Goal: Browse casually

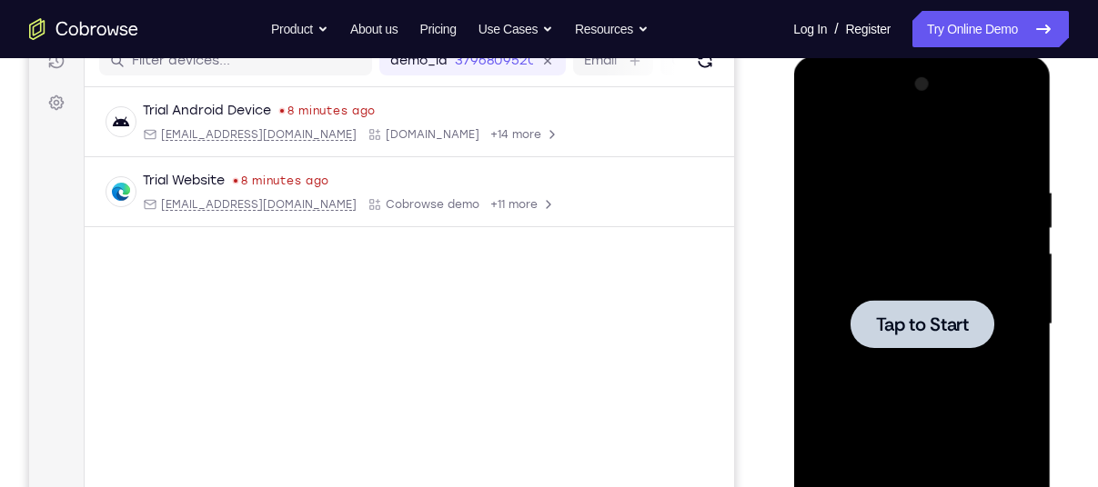
click at [856, 201] on div at bounding box center [921, 324] width 229 height 509
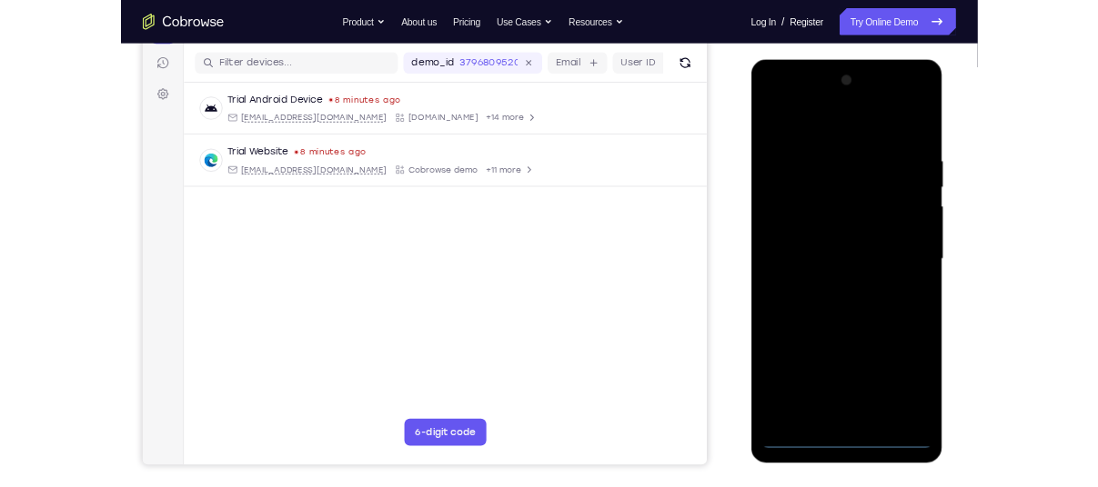
scroll to position [216, 0]
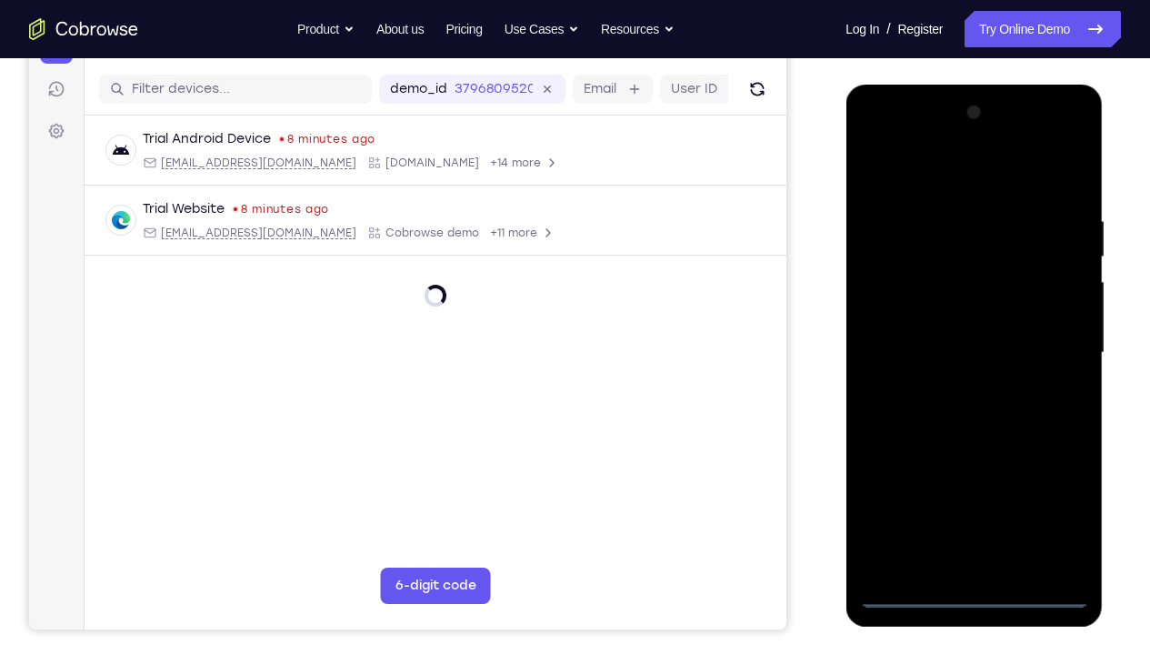
click at [980, 487] on div at bounding box center [973, 352] width 229 height 509
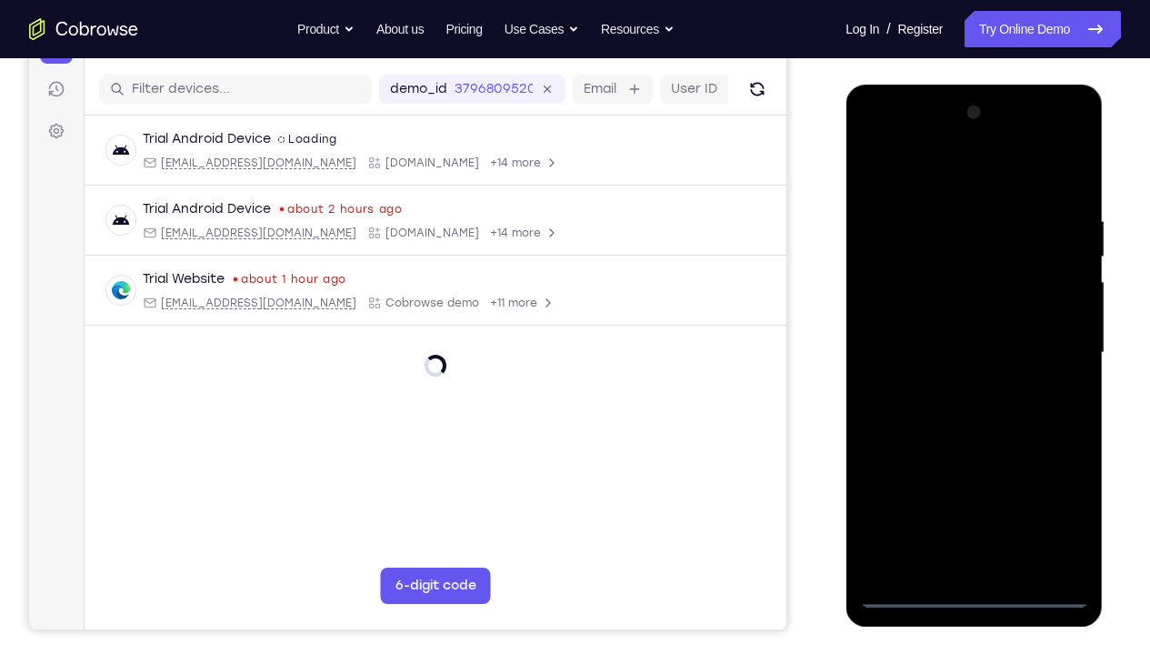
click at [1058, 487] on div at bounding box center [973, 352] width 229 height 509
click at [928, 178] on div at bounding box center [973, 352] width 229 height 509
click at [1052, 347] on div at bounding box center [973, 352] width 229 height 509
click at [956, 389] on div at bounding box center [973, 352] width 229 height 509
click at [941, 338] on div at bounding box center [973, 352] width 229 height 509
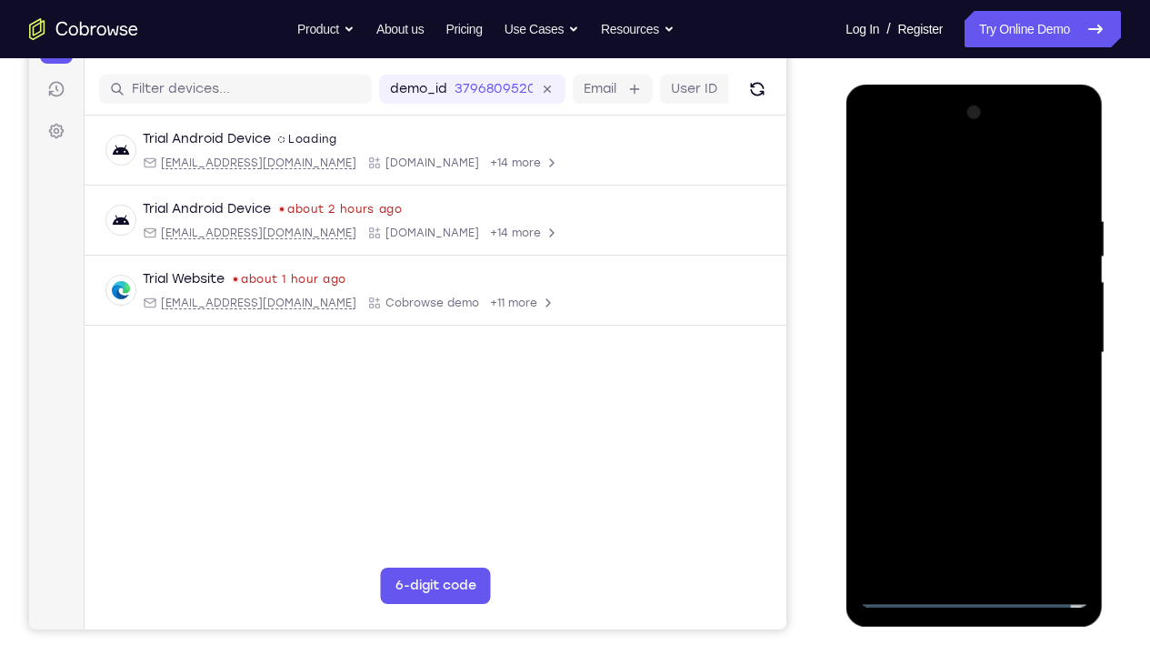
click at [941, 328] on div at bounding box center [973, 352] width 229 height 509
click at [960, 351] on div at bounding box center [973, 352] width 229 height 509
drag, startPoint x: 915, startPoint y: 171, endPoint x: 1102, endPoint y: 156, distance: 187.9
click at [1097, 156] on div at bounding box center [974, 356] width 257 height 542
click at [1069, 193] on div at bounding box center [973, 352] width 229 height 509
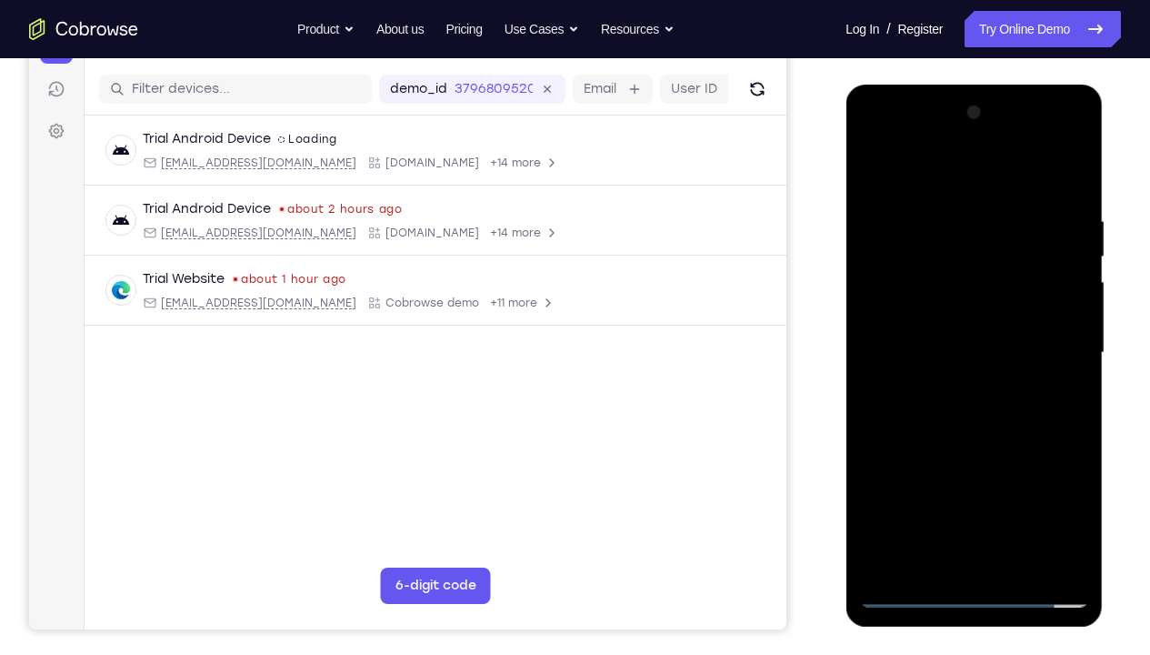
click at [1080, 487] on div at bounding box center [973, 352] width 229 height 509
drag, startPoint x: 1060, startPoint y: 214, endPoint x: 929, endPoint y: 226, distance: 131.5
click at [929, 226] on div at bounding box center [973, 352] width 229 height 509
drag, startPoint x: 1038, startPoint y: 211, endPoint x: 918, endPoint y: 206, distance: 120.2
click at [918, 206] on div at bounding box center [973, 352] width 229 height 509
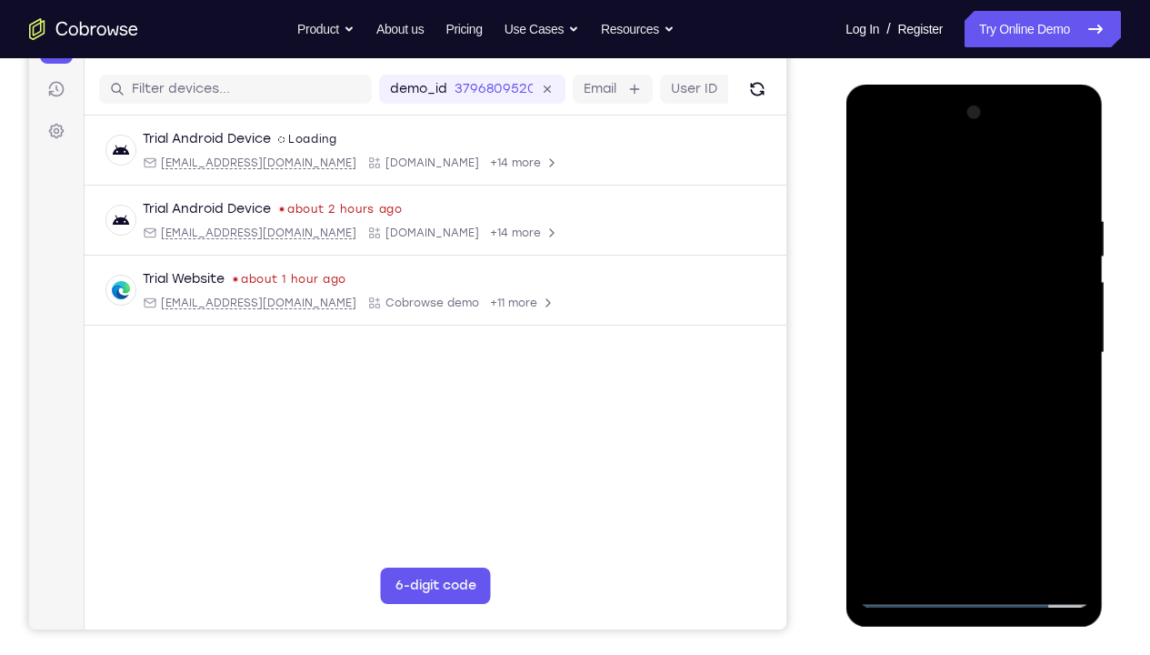
drag, startPoint x: 906, startPoint y: 213, endPoint x: 1052, endPoint y: 195, distance: 147.6
click at [1052, 195] on div at bounding box center [973, 352] width 229 height 509
drag, startPoint x: 883, startPoint y: 220, endPoint x: 1041, endPoint y: 197, distance: 159.9
click at [1041, 197] on div at bounding box center [973, 352] width 229 height 509
click at [945, 198] on div at bounding box center [973, 352] width 229 height 509
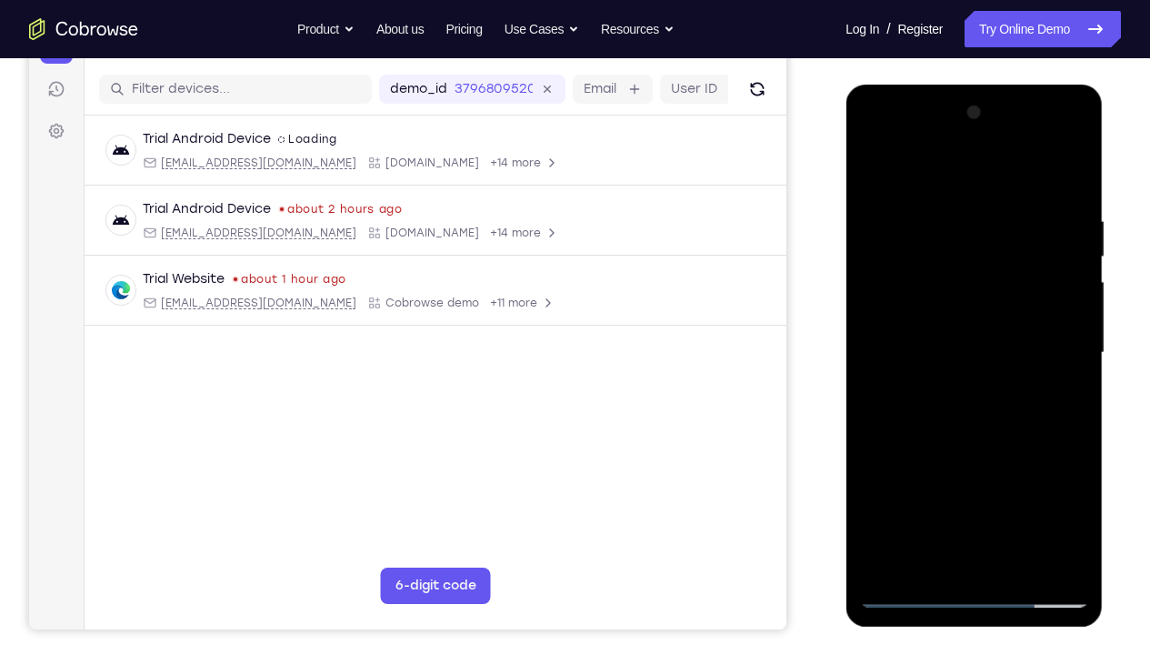
click at [1061, 368] on div at bounding box center [973, 352] width 229 height 509
click at [1069, 298] on div at bounding box center [973, 352] width 229 height 509
click at [1072, 298] on div at bounding box center [973, 352] width 229 height 509
click at [1070, 299] on div at bounding box center [973, 352] width 229 height 509
click at [1066, 304] on div at bounding box center [973, 352] width 229 height 509
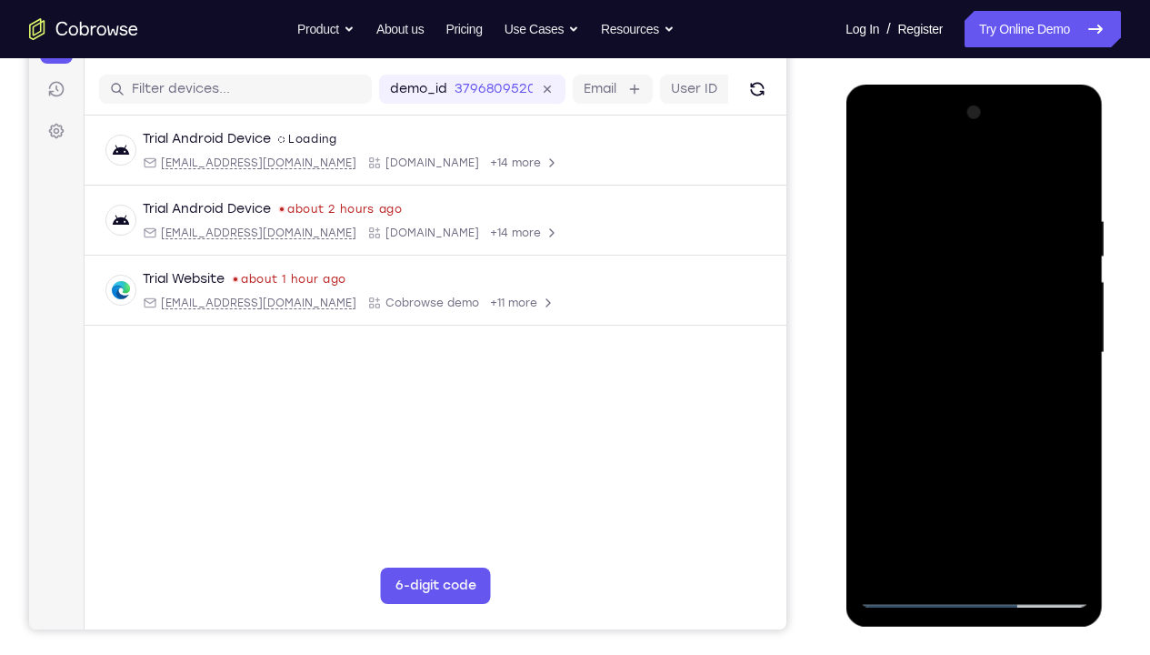
click at [1066, 304] on div at bounding box center [973, 352] width 229 height 509
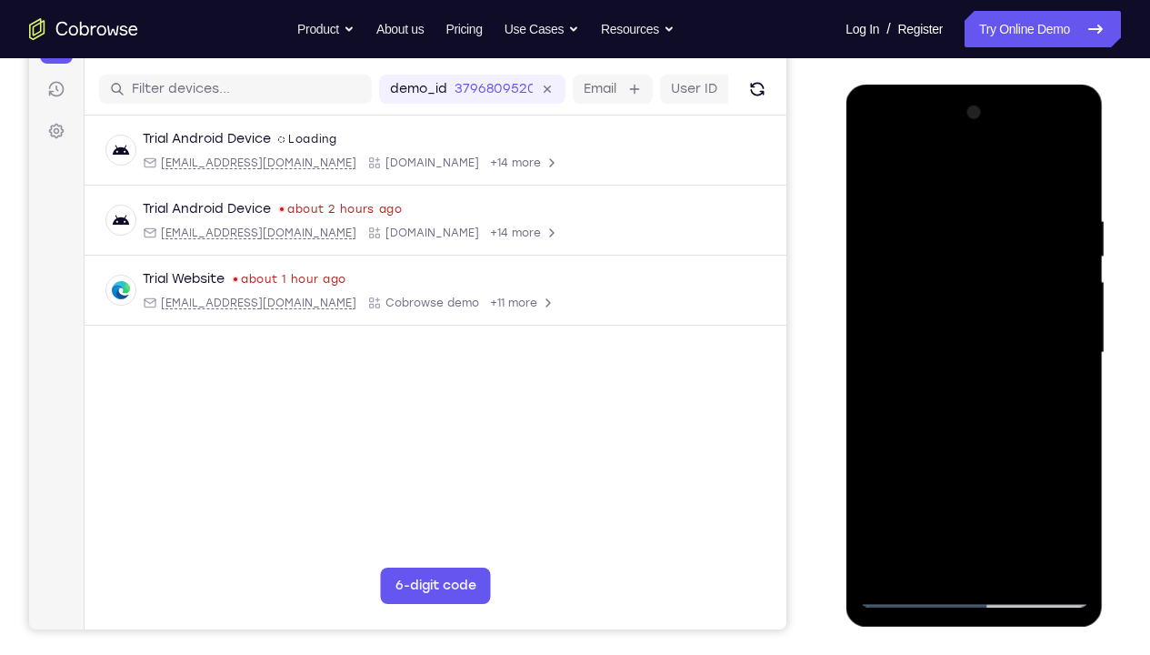
click at [875, 204] on div at bounding box center [973, 352] width 229 height 509
click at [1033, 313] on div at bounding box center [973, 352] width 229 height 509
click at [1052, 313] on div at bounding box center [973, 352] width 229 height 509
click at [912, 170] on div at bounding box center [973, 352] width 229 height 509
click at [1049, 476] on div at bounding box center [973, 352] width 229 height 509
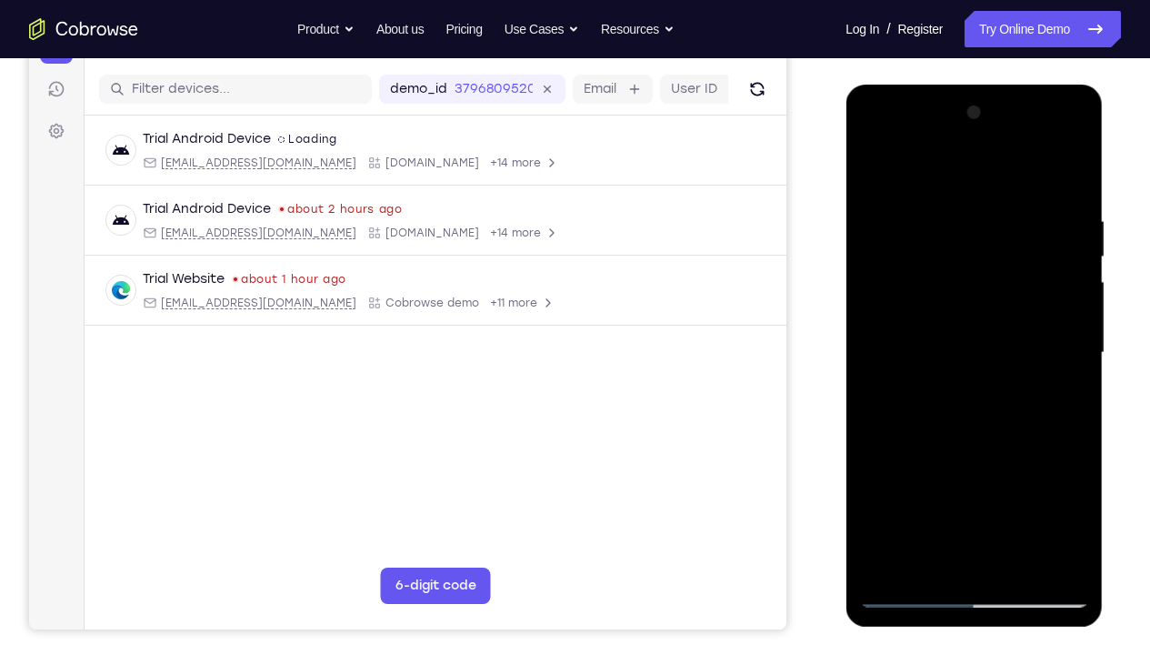
click at [1074, 287] on div at bounding box center [973, 352] width 229 height 509
click at [1080, 332] on div at bounding box center [973, 352] width 229 height 509
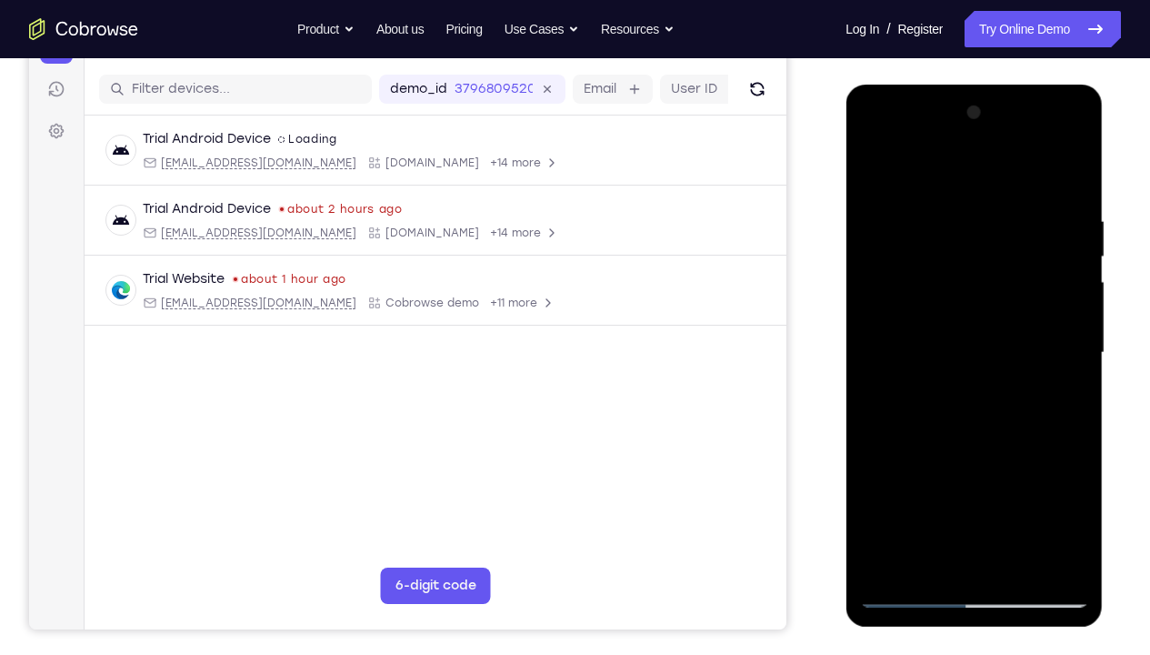
click at [878, 166] on div at bounding box center [973, 352] width 229 height 509
click at [889, 487] on div at bounding box center [973, 352] width 229 height 509
click at [1018, 487] on div at bounding box center [973, 352] width 229 height 509
click at [975, 447] on div at bounding box center [973, 352] width 229 height 509
click at [881, 386] on div at bounding box center [973, 352] width 229 height 509
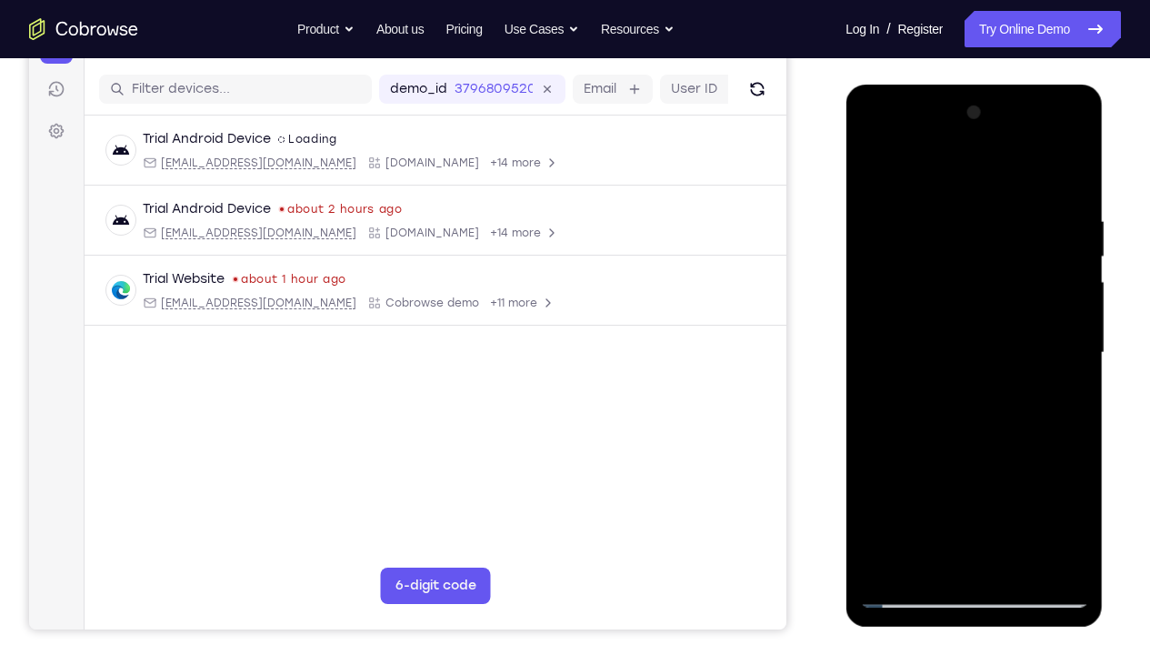
click at [903, 175] on div at bounding box center [973, 352] width 229 height 509
click at [891, 196] on div at bounding box center [973, 352] width 229 height 509
click at [1030, 310] on div at bounding box center [973, 352] width 229 height 509
click at [1072, 175] on div at bounding box center [973, 352] width 229 height 509
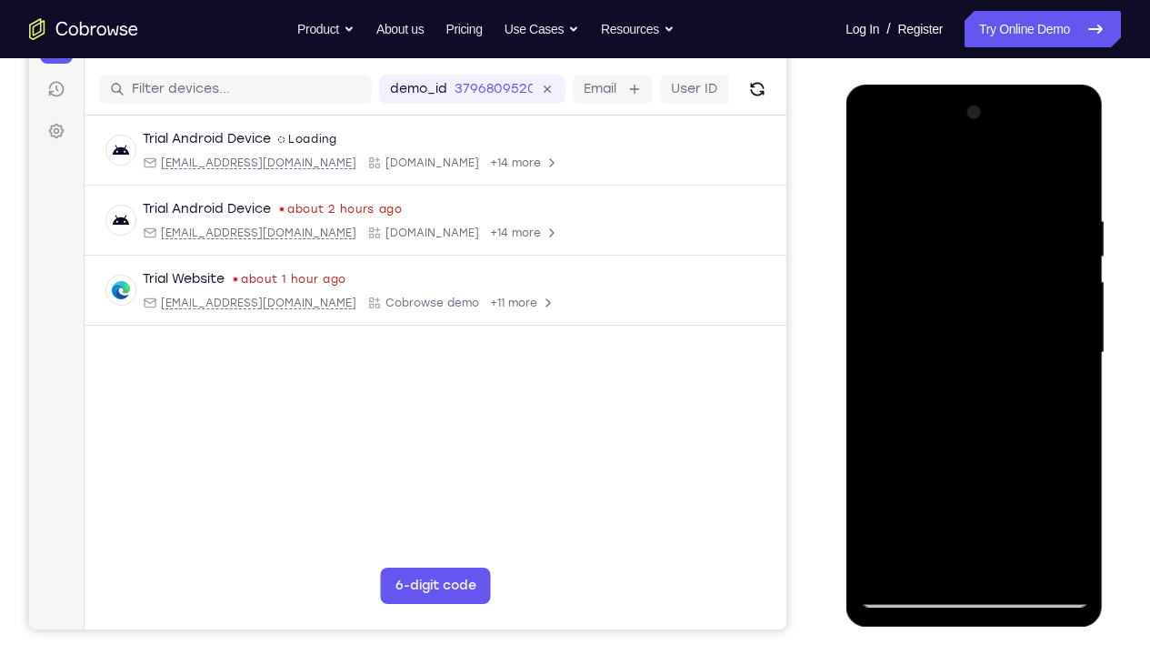
click at [1024, 487] on div at bounding box center [973, 352] width 229 height 509
click at [874, 162] on div at bounding box center [973, 352] width 229 height 509
